Goal: Information Seeking & Learning: Learn about a topic

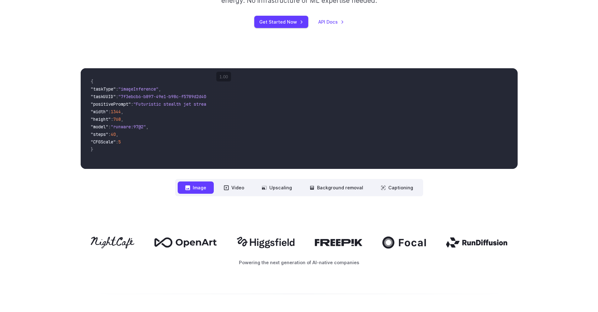
scroll to position [187, 0]
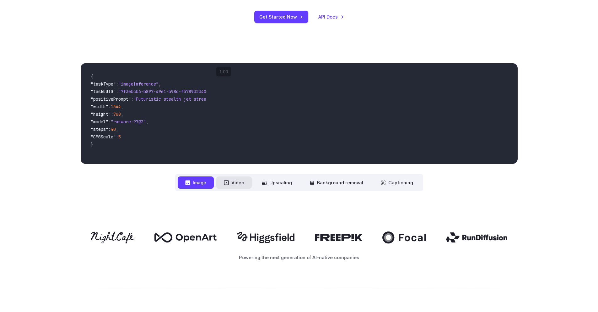
click at [238, 186] on button "Video" at bounding box center [233, 182] width 35 height 12
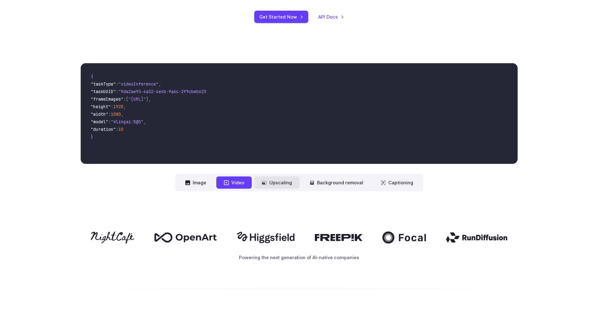
click at [273, 186] on button "Upscaling" at bounding box center [276, 182] width 45 height 12
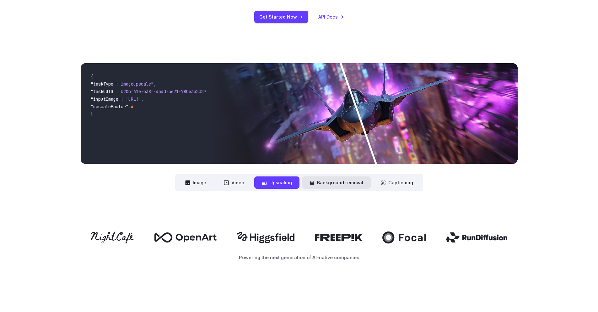
click at [318, 186] on button "Background removal" at bounding box center [336, 182] width 69 height 12
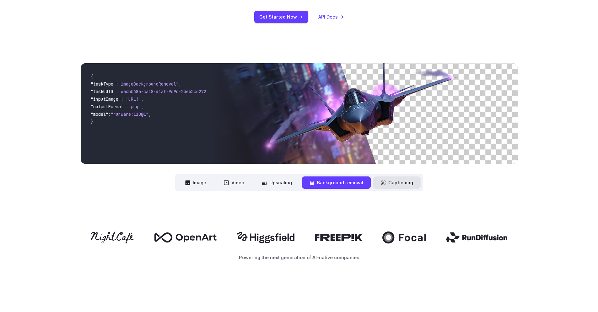
click at [388, 182] on button "Captioning" at bounding box center [396, 182] width 47 height 12
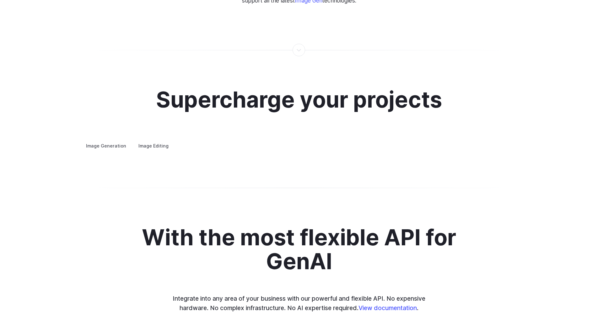
scroll to position [1239, 0]
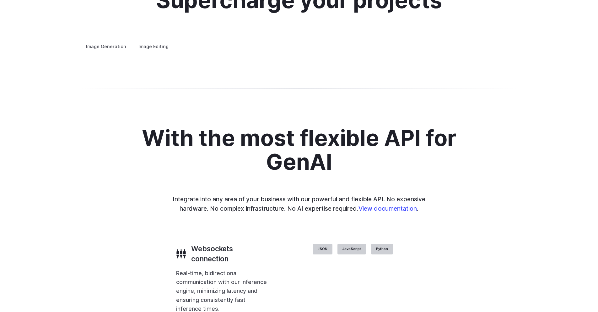
click at [0, 0] on summary "Architecture" at bounding box center [0, 0] width 0 height 0
click at [0, 0] on details "Creative styling Generate fun, unique images without photo editing or graphic d…" at bounding box center [0, 0] width 0 height 0
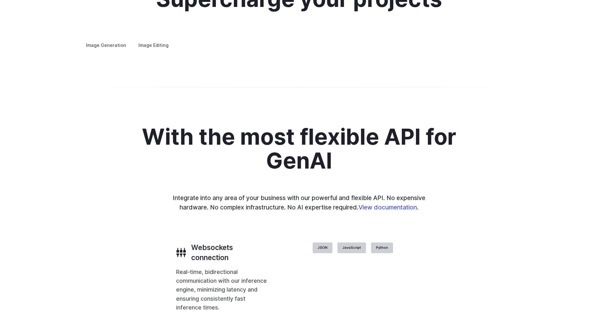
scroll to position [1241, 0]
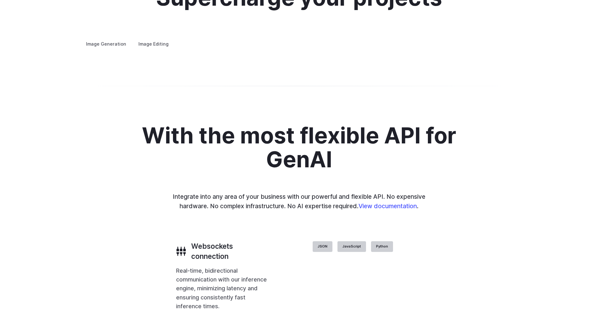
click at [0, 0] on summary "Product design" at bounding box center [0, 0] width 0 height 0
click at [0, 0] on summary "Personalized assets" at bounding box center [0, 0] width 0 height 0
click at [0, 0] on summary "Custom avatars" at bounding box center [0, 0] width 0 height 0
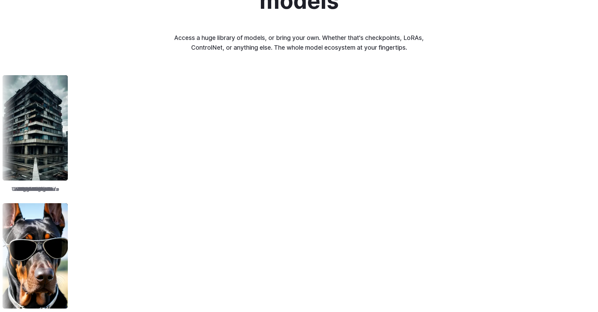
scroll to position [620, 0]
